Goal: Information Seeking & Learning: Learn about a topic

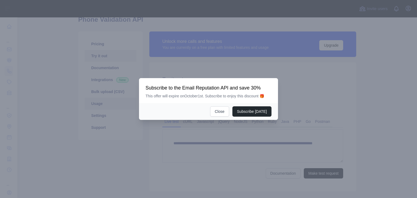
scroll to position [26, 0]
click at [102, 105] on body "**********" at bounding box center [208, 99] width 417 height 198
click at [220, 112] on button "Close" at bounding box center [219, 111] width 19 height 10
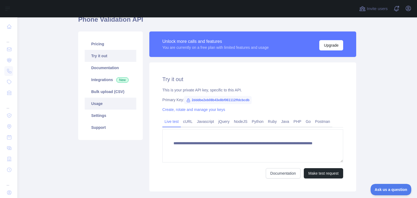
click at [113, 102] on link "Usage" at bounding box center [111, 104] width 52 height 12
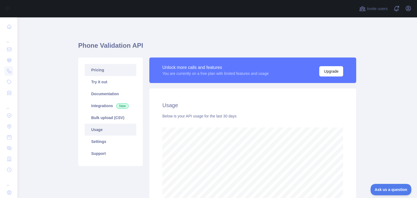
click at [102, 69] on link "Pricing" at bounding box center [111, 70] width 52 height 12
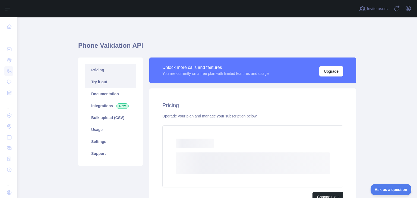
click at [104, 83] on link "Try it out" at bounding box center [111, 82] width 52 height 12
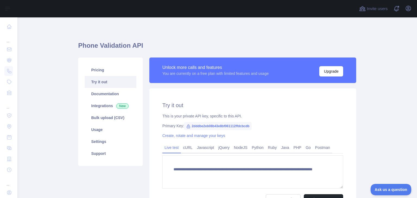
click at [211, 127] on span "2dddbe2eb08b43e8bf061112ffdcbcdb" at bounding box center [218, 126] width 68 height 8
